Goal: Information Seeking & Learning: Learn about a topic

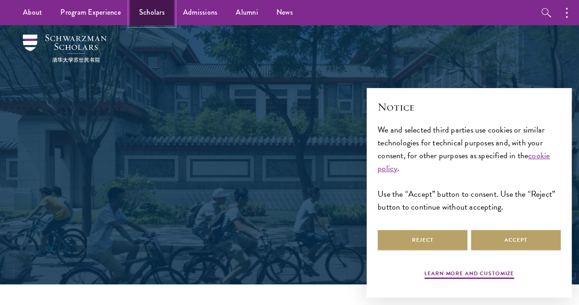
click at [142, 14] on link "Scholars" at bounding box center [152, 12] width 44 height 25
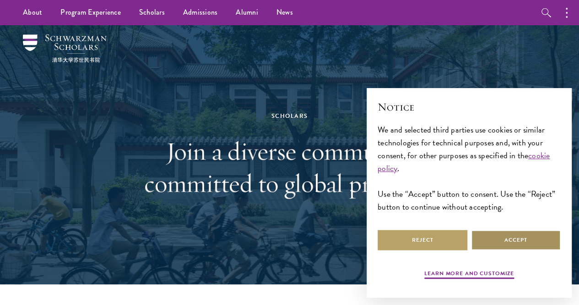
click at [504, 240] on button "Accept" at bounding box center [516, 239] width 90 height 21
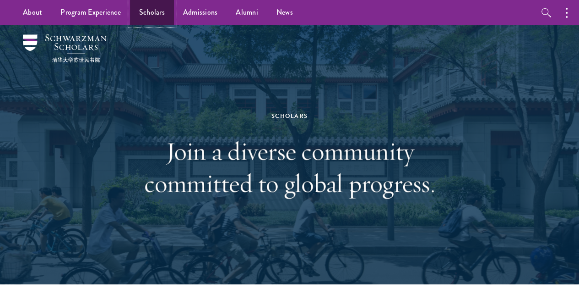
click at [152, 11] on link "Scholars" at bounding box center [152, 12] width 44 height 25
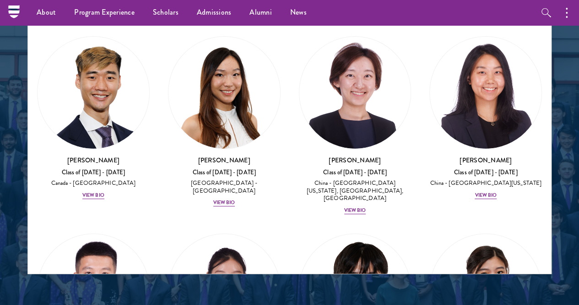
scroll to position [3480, 0]
